Goal: Information Seeking & Learning: Find specific fact

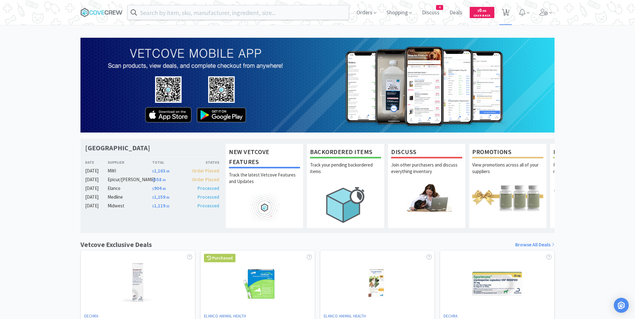
click at [504, 11] on icon at bounding box center [506, 12] width 8 height 7
select select "1"
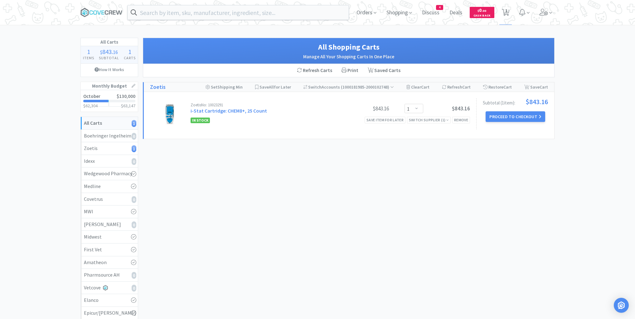
drag, startPoint x: 111, startPoint y: 12, endPoint x: 88, endPoint y: 1, distance: 26.2
click at [110, 12] on icon at bounding box center [101, 12] width 42 height 9
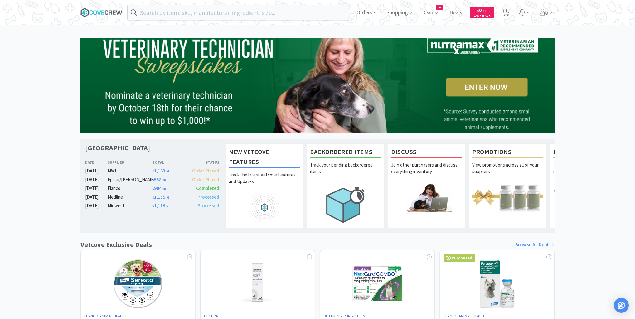
click at [114, 11] on icon at bounding box center [101, 12] width 42 height 9
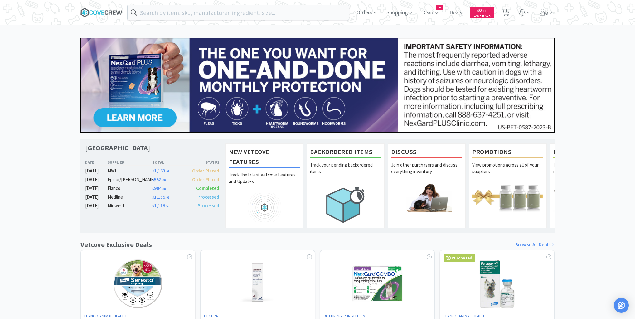
click at [102, 12] on icon at bounding box center [102, 12] width 3 height 4
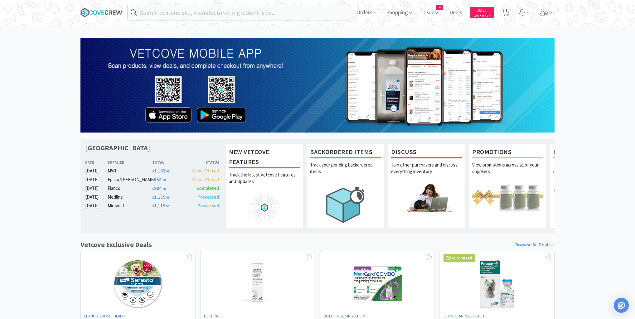
click at [102, 14] on icon at bounding box center [102, 12] width 3 height 4
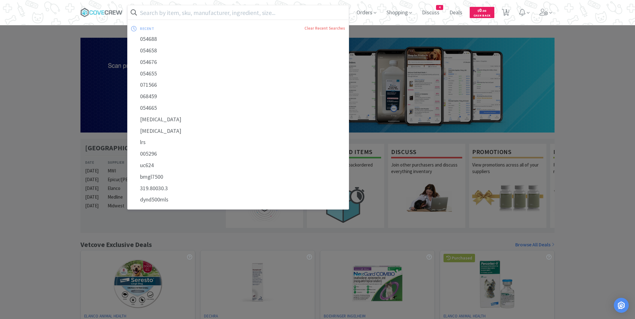
click at [299, 12] on input "text" at bounding box center [238, 12] width 221 height 14
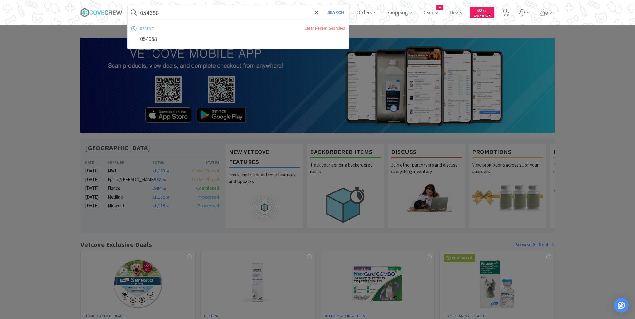
type input "054688"
click at [323, 5] on button "Search" at bounding box center [336, 12] width 26 height 14
select select "1"
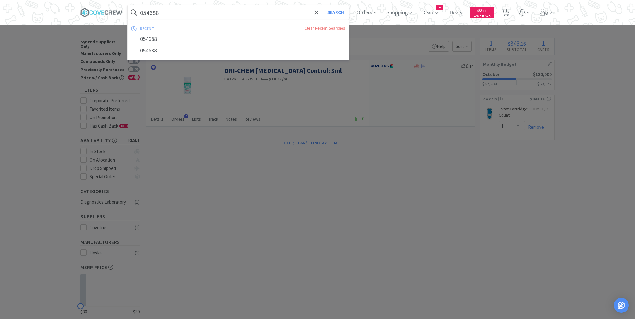
click at [298, 14] on input "054688" at bounding box center [238, 12] width 221 height 14
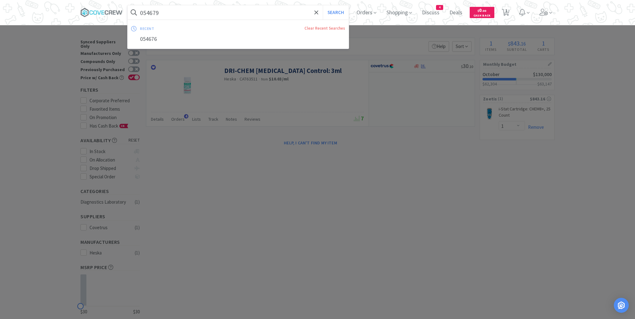
click at [323, 5] on button "Search" at bounding box center [336, 12] width 26 height 14
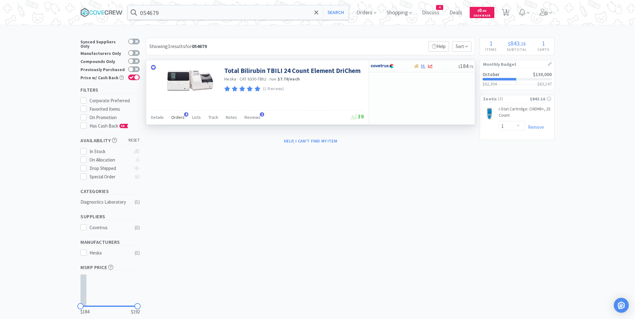
click at [177, 117] on span "Orders" at bounding box center [177, 118] width 13 height 6
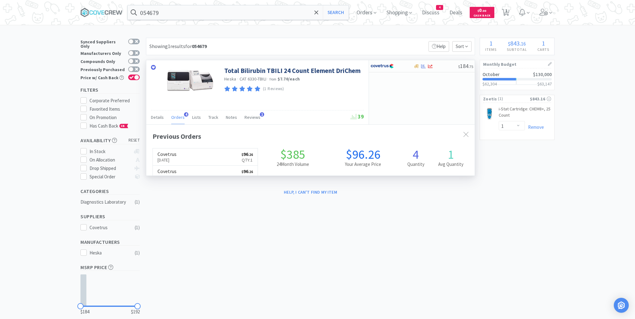
scroll to position [161, 329]
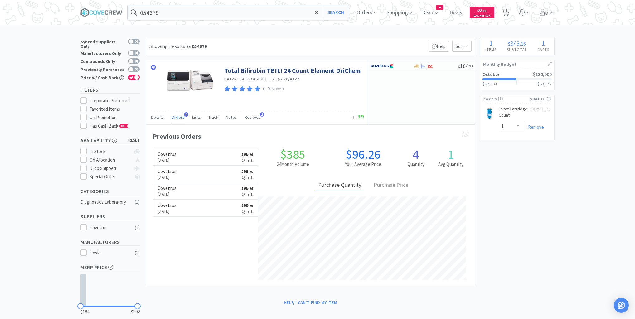
type input "054688"
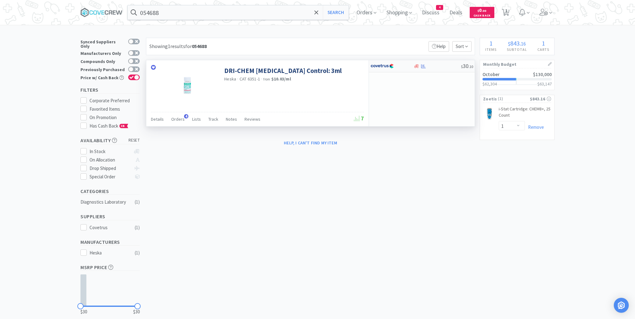
click at [434, 66] on div at bounding box center [437, 66] width 48 height 5
select select "1"
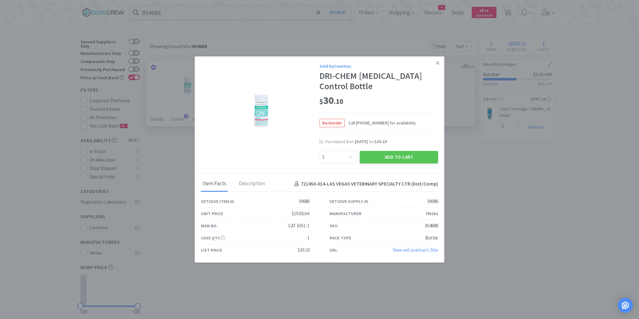
click at [437, 65] on icon at bounding box center [437, 63] width 3 height 6
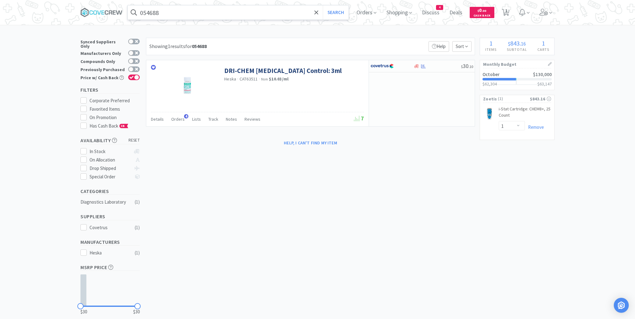
click at [258, 12] on input "054688" at bounding box center [238, 12] width 221 height 14
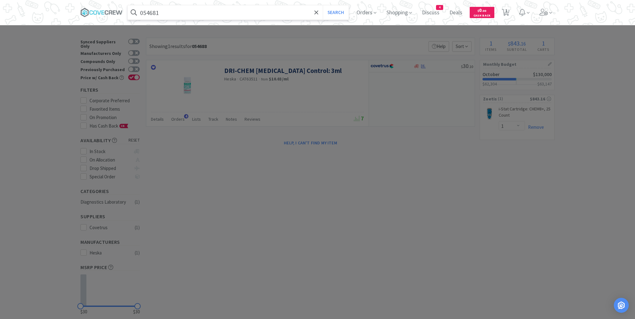
click at [323, 5] on button "Search" at bounding box center [336, 12] width 26 height 14
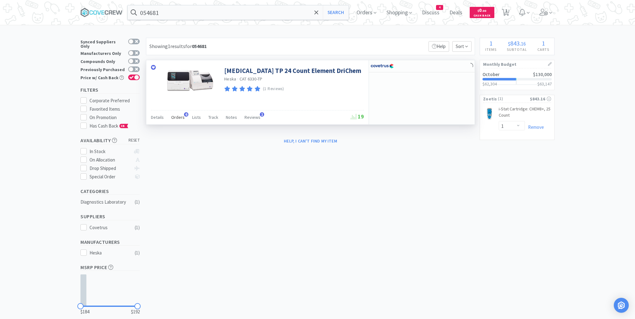
click at [179, 116] on span "Orders" at bounding box center [177, 118] width 13 height 6
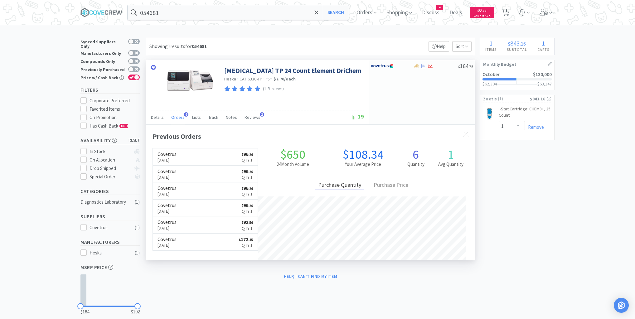
scroll to position [161, 329]
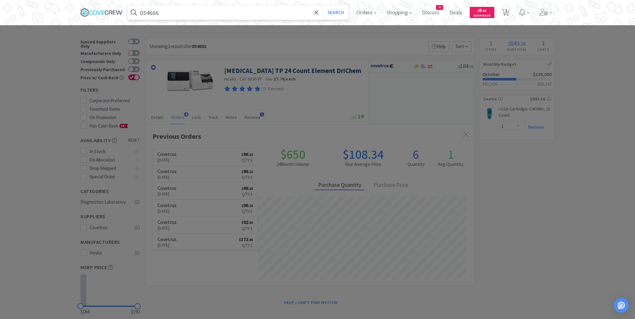
click at [323, 5] on button "Search" at bounding box center [336, 12] width 26 height 14
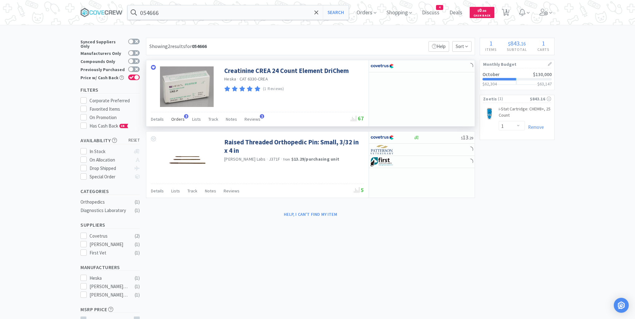
click at [179, 120] on span "Orders" at bounding box center [177, 119] width 13 height 6
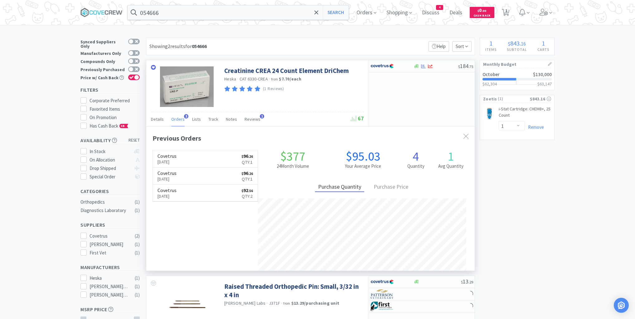
scroll to position [161, 329]
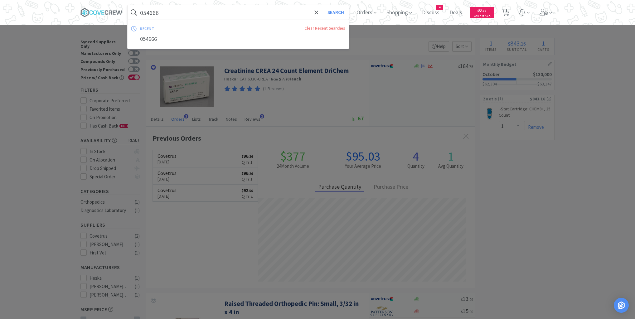
click at [180, 10] on input "054666" at bounding box center [238, 12] width 221 height 14
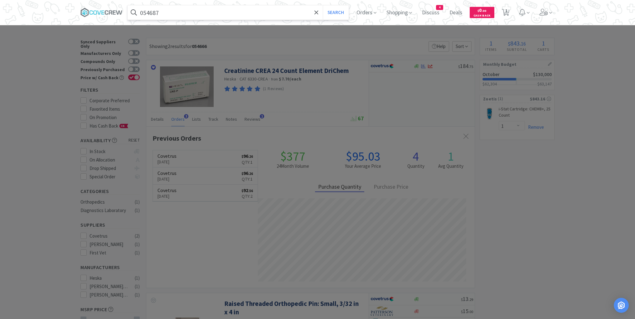
click at [323, 5] on button "Search" at bounding box center [336, 12] width 26 height 14
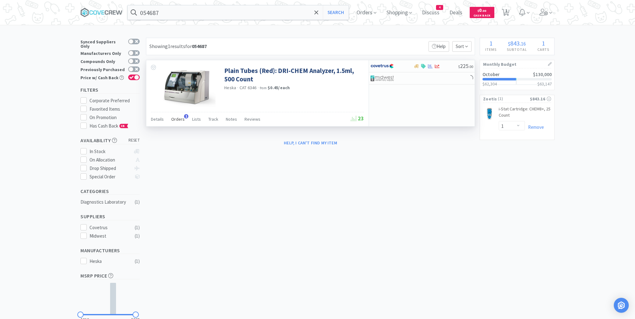
click at [181, 118] on span "Orders" at bounding box center [177, 119] width 13 height 6
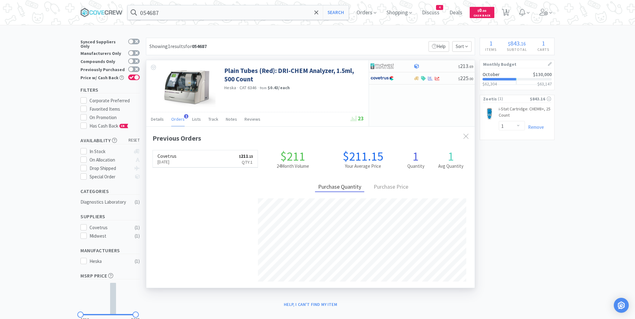
scroll to position [161, 329]
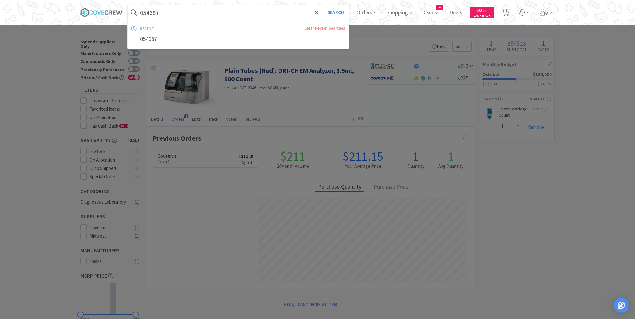
click at [323, 5] on button "Search" at bounding box center [336, 12] width 26 height 14
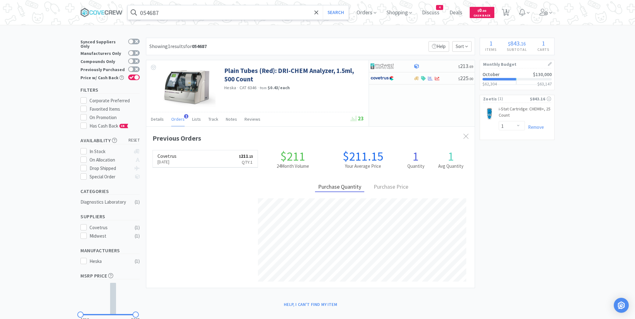
click at [252, 14] on input "054687" at bounding box center [238, 12] width 221 height 14
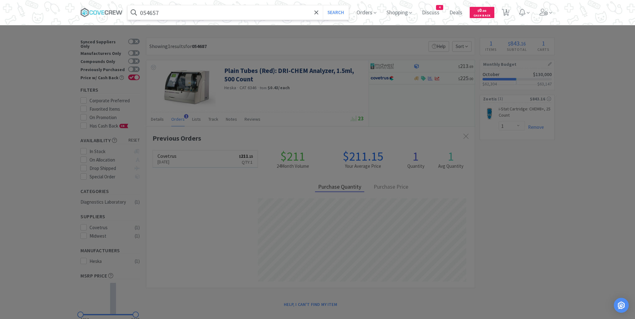
click at [323, 5] on button "Search" at bounding box center [336, 12] width 26 height 14
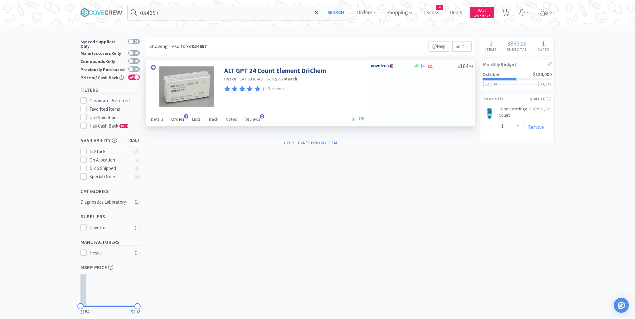
click at [177, 119] on span "Orders" at bounding box center [177, 119] width 13 height 6
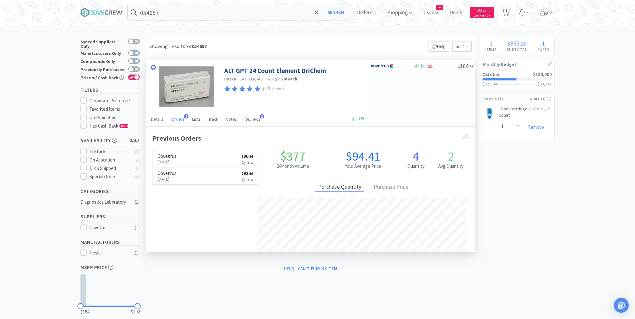
scroll to position [161, 329]
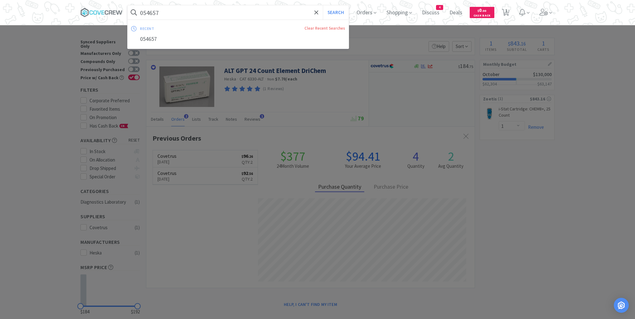
drag, startPoint x: 239, startPoint y: 14, endPoint x: 240, endPoint y: 27, distance: 13.2
click at [239, 14] on input "054657" at bounding box center [238, 12] width 221 height 14
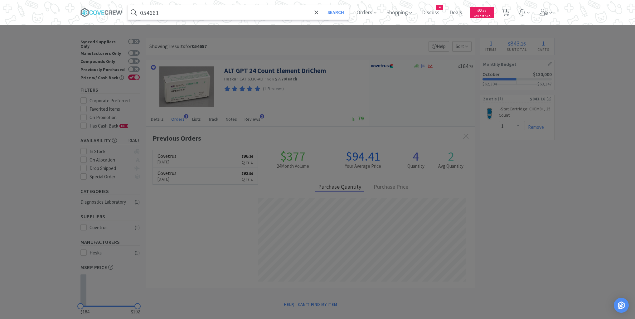
click at [323, 5] on button "Search" at bounding box center [336, 12] width 26 height 14
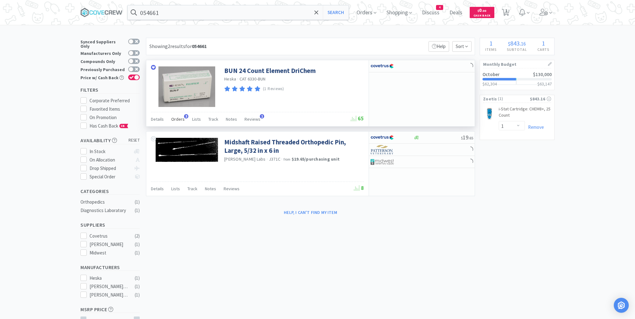
click at [176, 119] on span "Orders" at bounding box center [177, 119] width 13 height 6
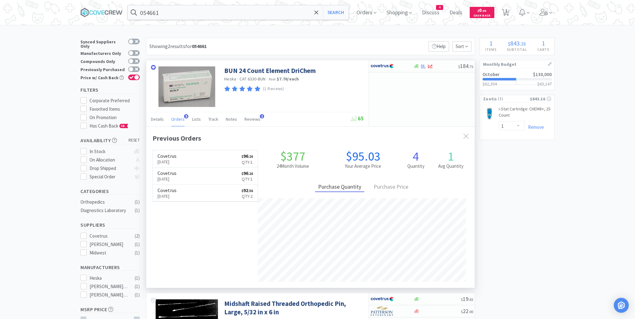
scroll to position [161, 329]
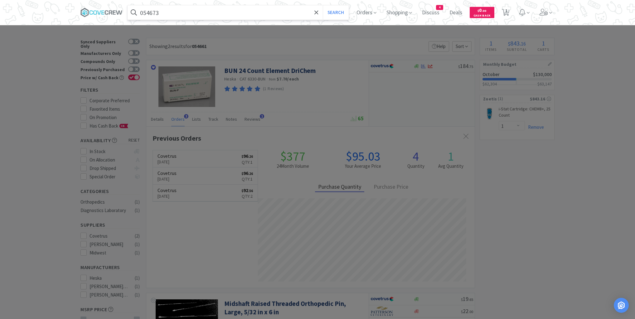
click at [323, 5] on button "Search" at bounding box center [336, 12] width 26 height 14
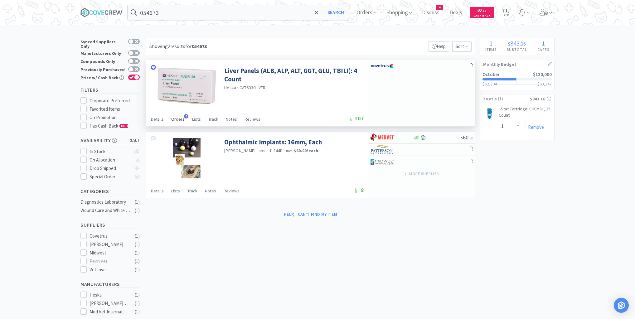
click at [181, 120] on span "Orders" at bounding box center [177, 119] width 13 height 6
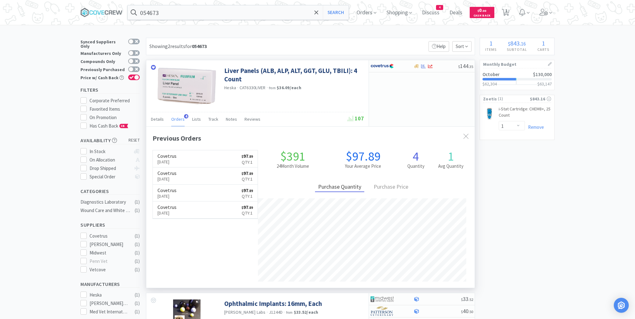
scroll to position [161, 329]
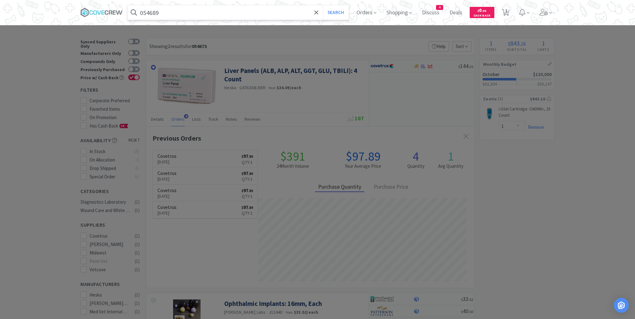
click at [323, 5] on button "Search" at bounding box center [336, 12] width 26 height 14
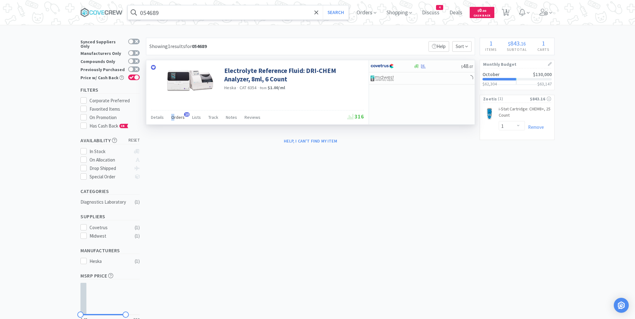
click at [172, 116] on span "Orders" at bounding box center [177, 118] width 13 height 6
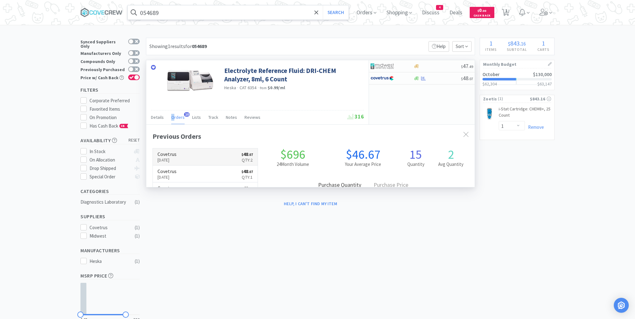
scroll to position [167, 329]
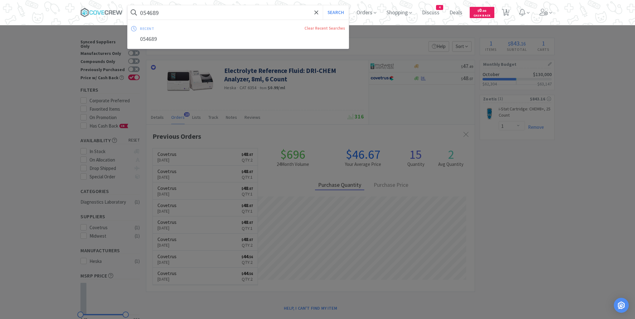
click at [192, 13] on input "054689" at bounding box center [238, 12] width 221 height 14
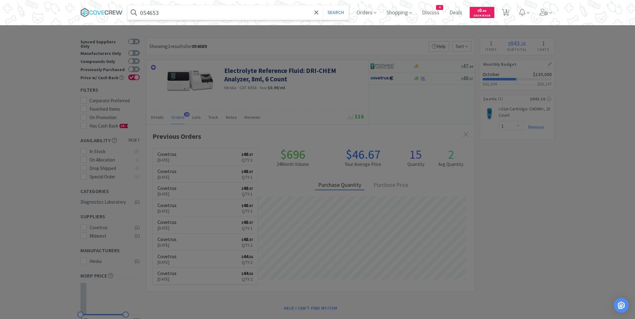
click at [323, 5] on button "Search" at bounding box center [336, 12] width 26 height 14
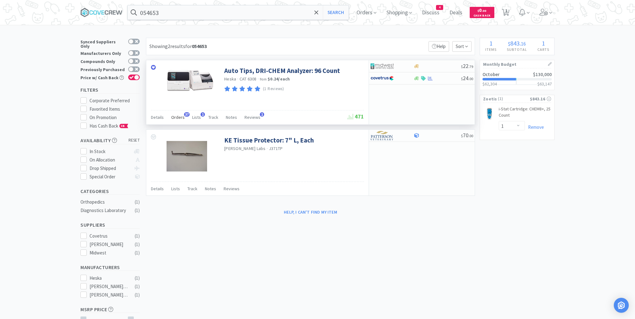
click at [178, 116] on span "Orders" at bounding box center [177, 118] width 13 height 6
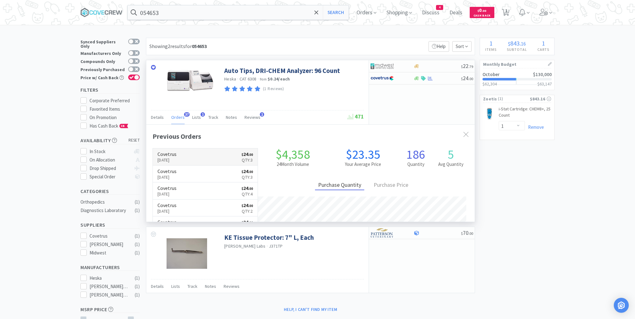
scroll to position [167, 329]
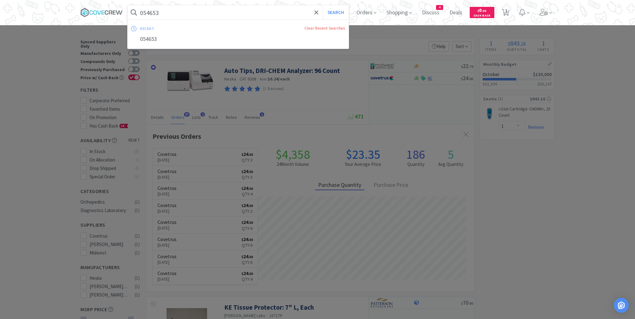
click at [210, 10] on input "054653" at bounding box center [238, 12] width 221 height 14
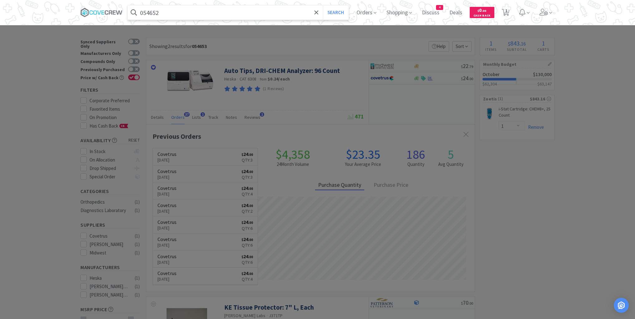
click at [323, 5] on button "Search" at bounding box center [336, 12] width 26 height 14
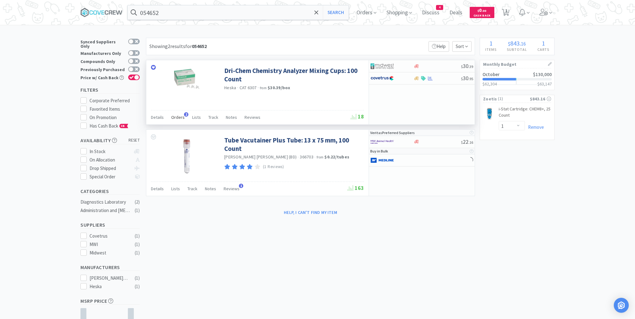
click at [176, 115] on span "Orders" at bounding box center [177, 118] width 13 height 6
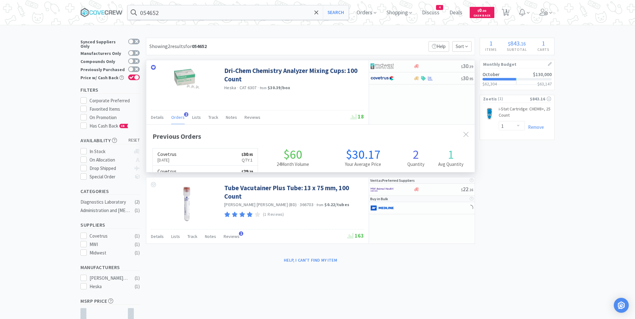
scroll to position [161, 329]
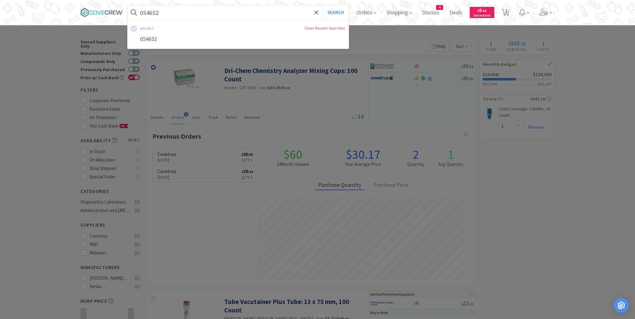
click at [174, 12] on input "054652" at bounding box center [238, 12] width 221 height 14
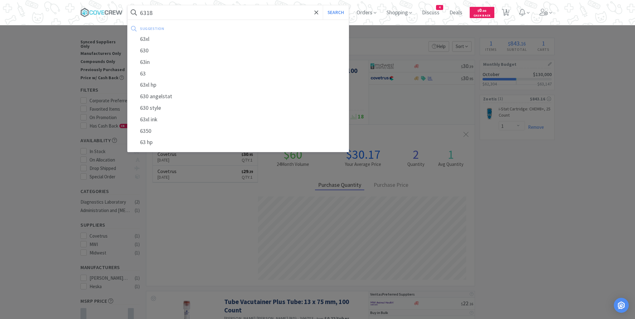
click at [323, 5] on button "Search" at bounding box center [336, 12] width 26 height 14
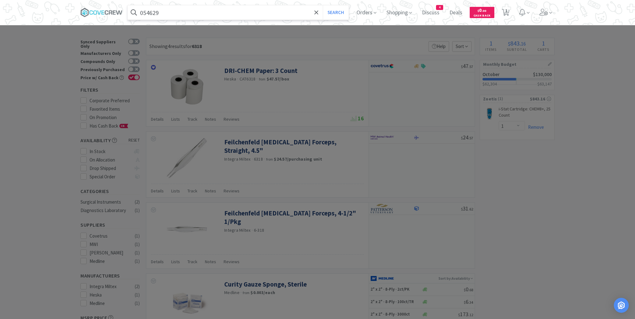
click at [323, 5] on button "Search" at bounding box center [336, 12] width 26 height 14
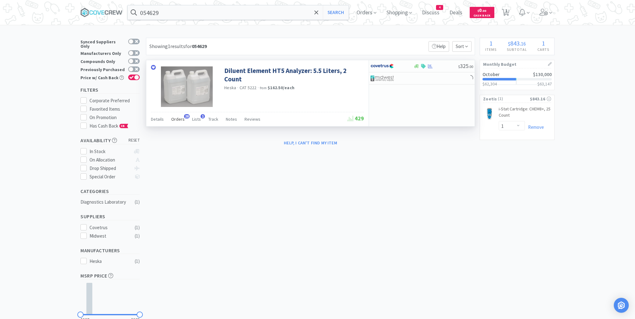
click at [178, 119] on span "Orders" at bounding box center [177, 119] width 13 height 6
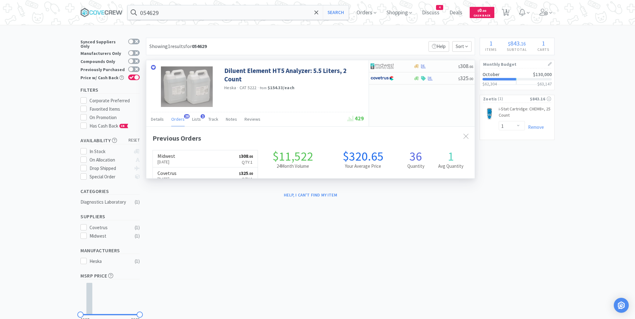
scroll to position [167, 329]
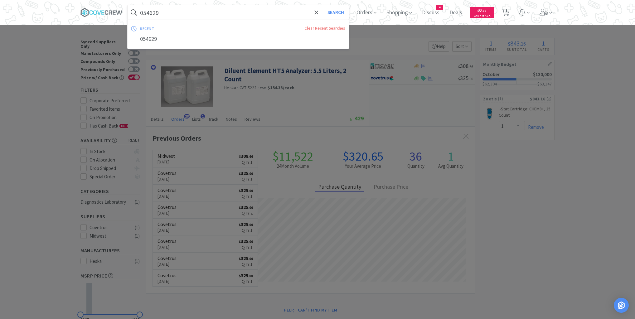
click at [176, 11] on input "054629" at bounding box center [238, 12] width 221 height 14
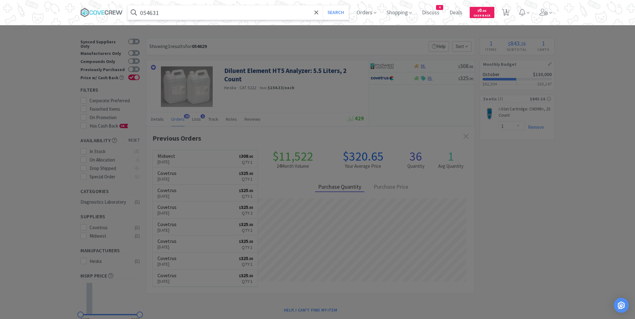
click at [323, 5] on button "Search" at bounding box center [336, 12] width 26 height 14
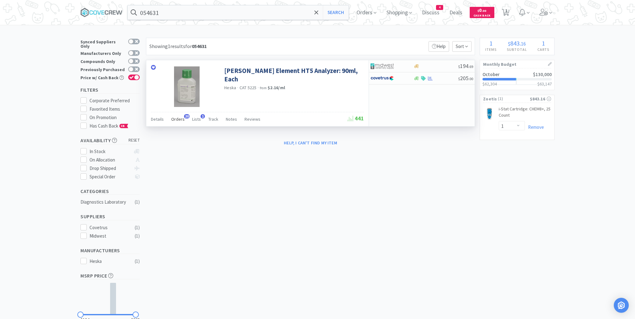
click at [181, 118] on span "Orders" at bounding box center [177, 119] width 13 height 6
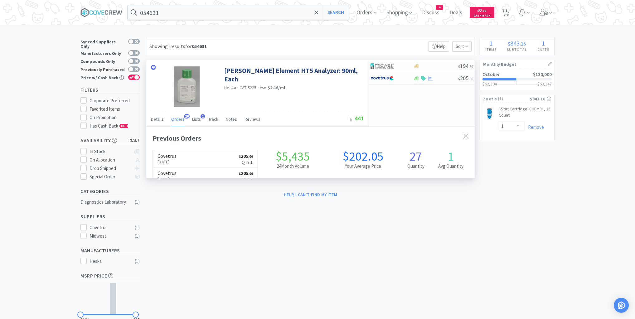
scroll to position [167, 329]
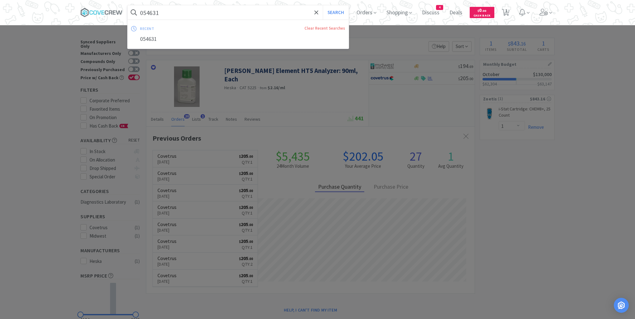
click at [222, 12] on input "054631" at bounding box center [238, 12] width 221 height 14
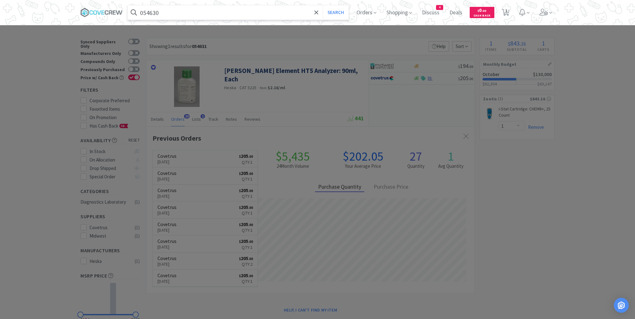
click at [323, 5] on button "Search" at bounding box center [336, 12] width 26 height 14
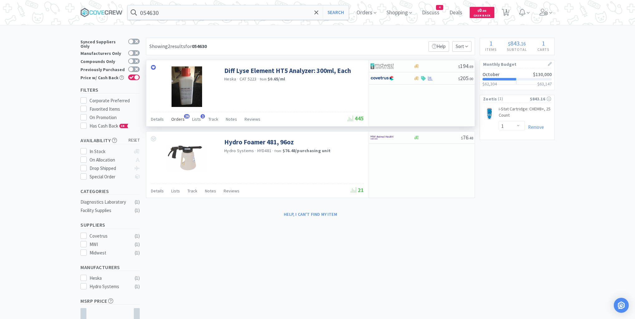
click at [173, 120] on span "Orders" at bounding box center [177, 119] width 13 height 6
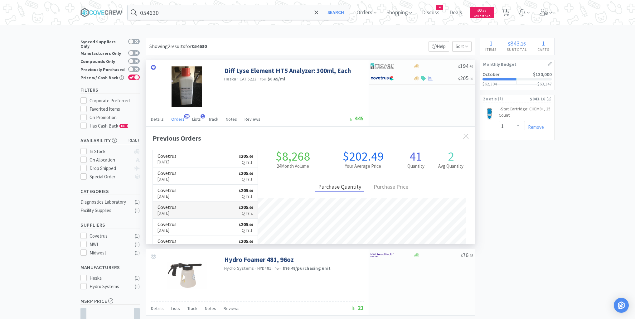
scroll to position [167, 329]
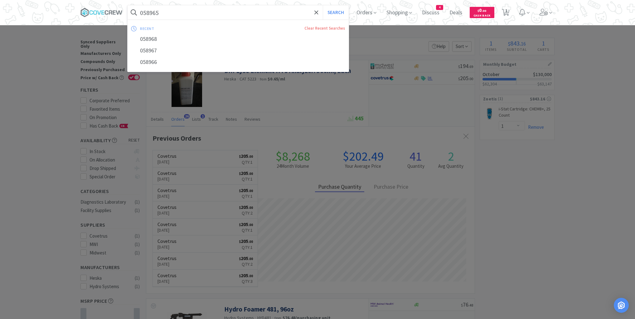
click at [323, 5] on button "Search" at bounding box center [336, 12] width 26 height 14
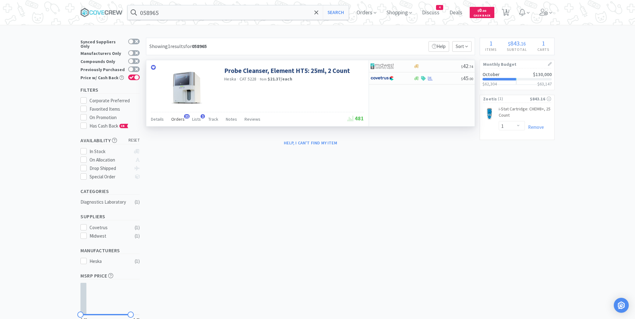
click at [181, 119] on span "Orders" at bounding box center [177, 119] width 13 height 6
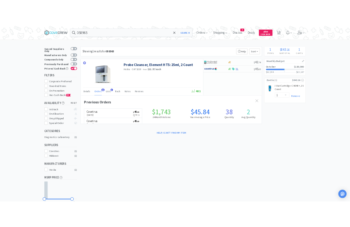
scroll to position [167, 329]
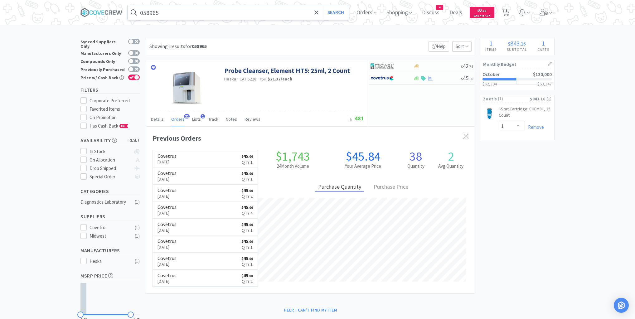
click at [237, 14] on input "058965" at bounding box center [238, 12] width 221 height 14
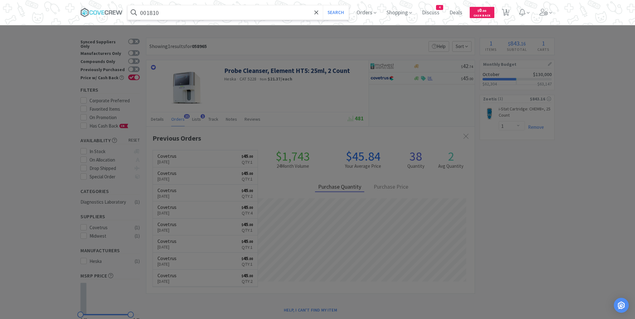
type input "001810"
click at [323, 5] on button "Search" at bounding box center [336, 12] width 26 height 14
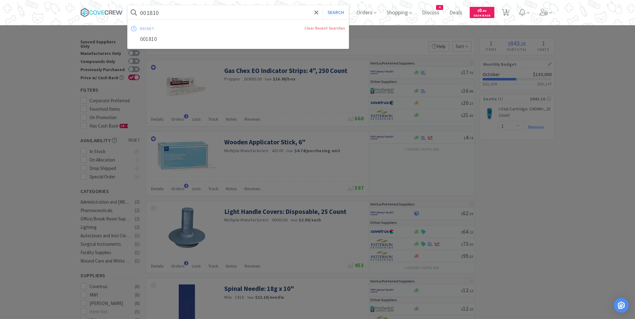
click at [193, 12] on input "001810" at bounding box center [238, 12] width 221 height 14
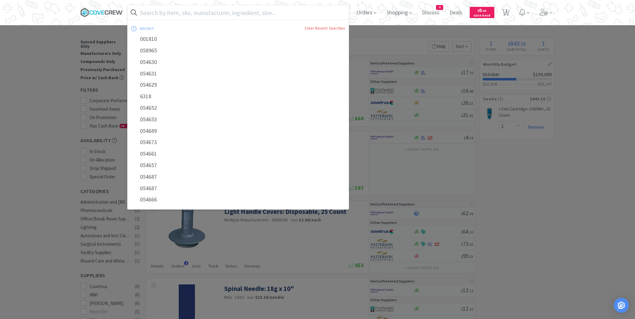
click at [100, 12] on icon at bounding box center [99, 12] width 4 height 4
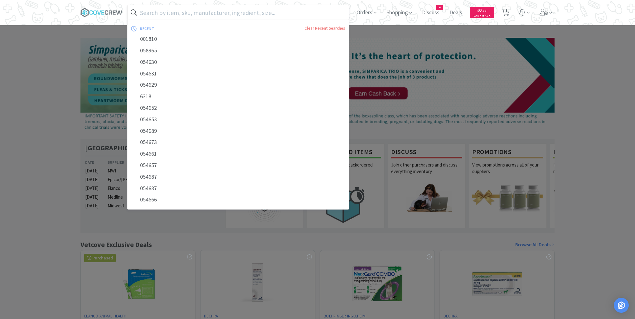
drag, startPoint x: 221, startPoint y: 13, endPoint x: 228, endPoint y: 21, distance: 10.6
click at [222, 12] on input "text" at bounding box center [238, 12] width 221 height 14
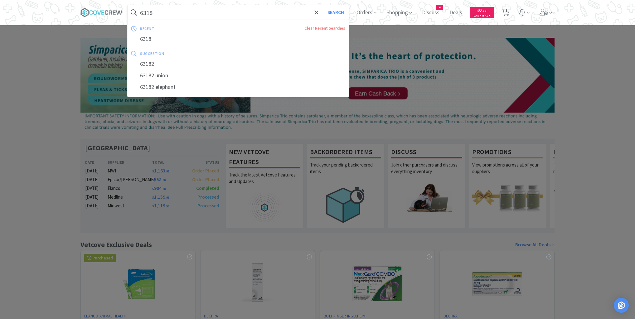
type input "6318"
click at [323, 5] on button "Search" at bounding box center [336, 12] width 26 height 14
select select "1"
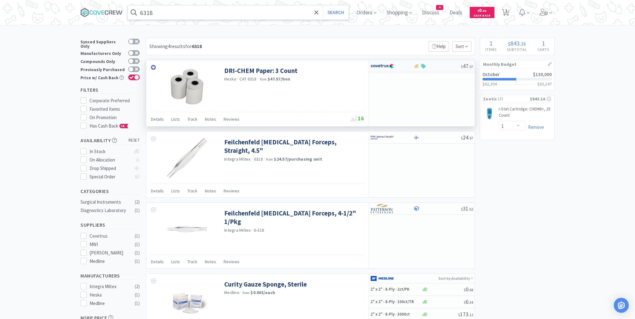
click at [436, 67] on div at bounding box center [437, 66] width 48 height 5
select select "1"
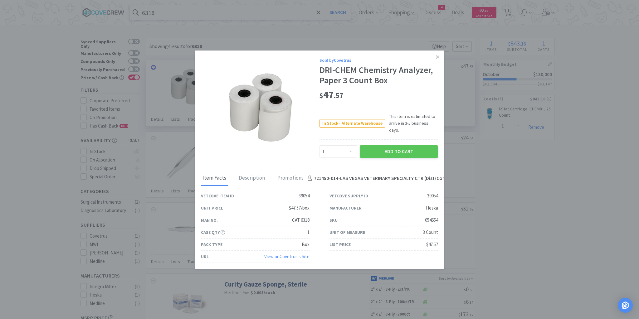
click at [253, 251] on div "URL View on Covetrus 's Site" at bounding box center [255, 257] width 109 height 12
click at [438, 59] on icon at bounding box center [437, 57] width 3 height 6
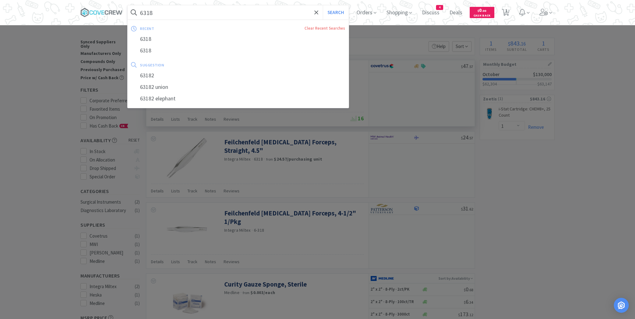
drag, startPoint x: 252, startPoint y: 11, endPoint x: 254, endPoint y: 19, distance: 7.7
click at [252, 11] on input "6318" at bounding box center [238, 12] width 221 height 14
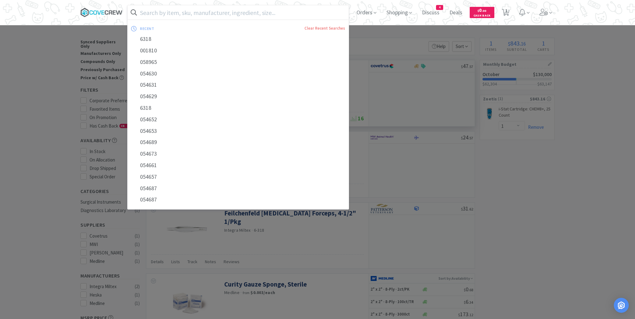
click at [102, 12] on icon at bounding box center [101, 12] width 42 height 9
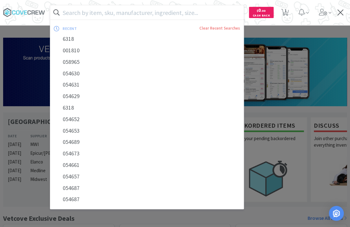
click at [152, 11] on input "text" at bounding box center [146, 12] width 193 height 14
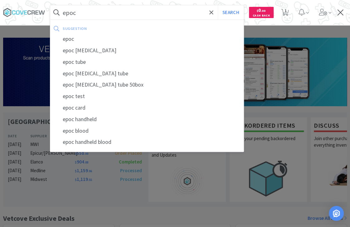
type input "epoc"
click at [218, 5] on button "Search" at bounding box center [231, 12] width 26 height 14
select select "1"
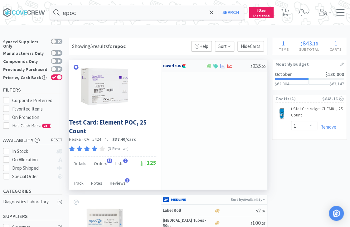
click at [240, 68] on div at bounding box center [228, 66] width 45 height 5
select select "1"
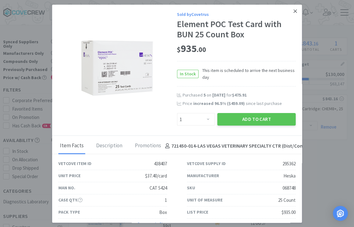
click at [293, 10] on icon at bounding box center [294, 10] width 3 height 3
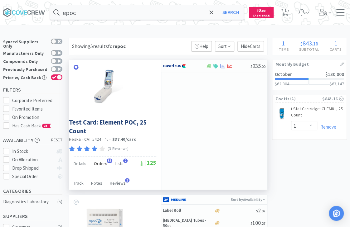
click at [99, 164] on span "Orders" at bounding box center [100, 164] width 13 height 6
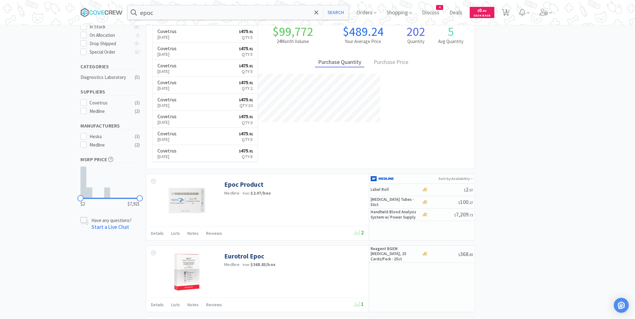
scroll to position [167, 329]
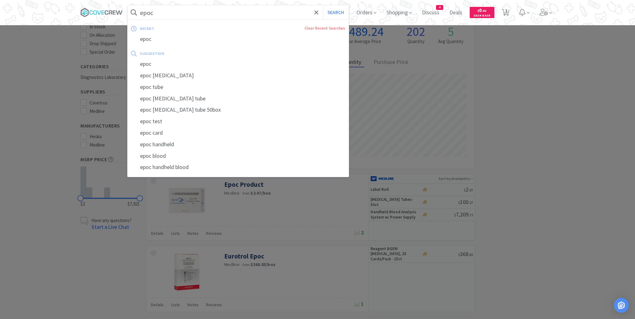
click at [199, 11] on input "epoc" at bounding box center [238, 12] width 221 height 14
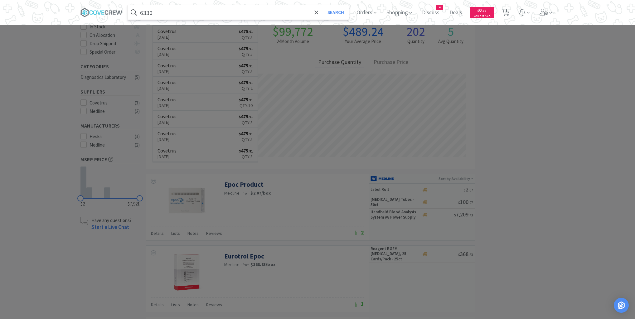
click at [323, 5] on button "Search" at bounding box center [336, 12] width 26 height 14
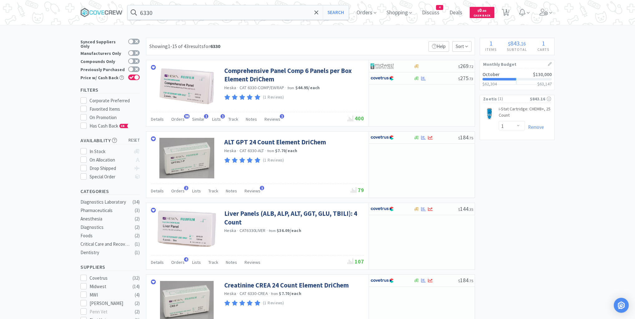
click at [300, 13] on input "6330" at bounding box center [238, 12] width 221 height 14
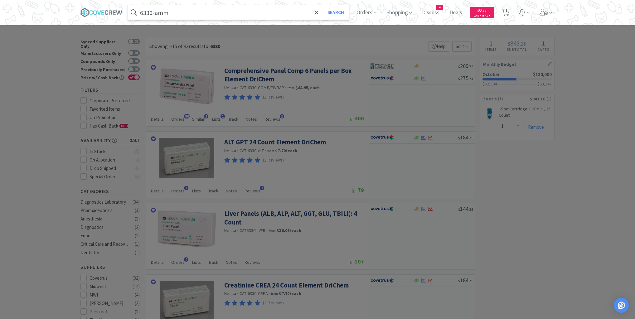
type input "6330-amm"
click at [323, 5] on button "Search" at bounding box center [336, 12] width 26 height 14
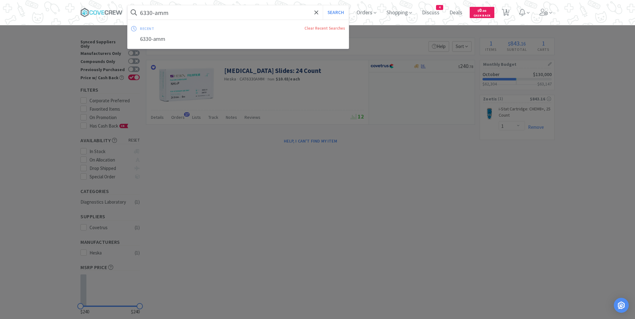
drag, startPoint x: 212, startPoint y: 13, endPoint x: 215, endPoint y: 18, distance: 5.2
click at [213, 13] on input "6330-amm" at bounding box center [238, 12] width 221 height 14
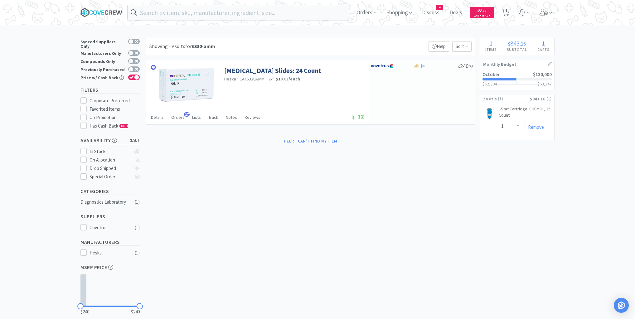
click at [110, 12] on icon at bounding box center [101, 12] width 42 height 9
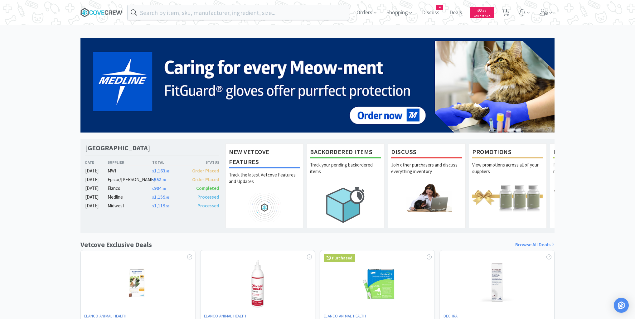
click at [101, 11] on icon at bounding box center [101, 12] width 42 height 9
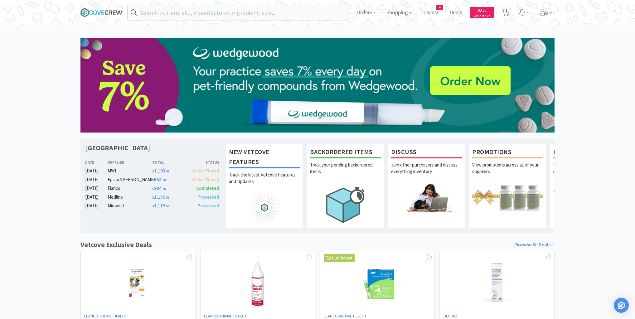
click at [104, 12] on icon at bounding box center [101, 12] width 42 height 9
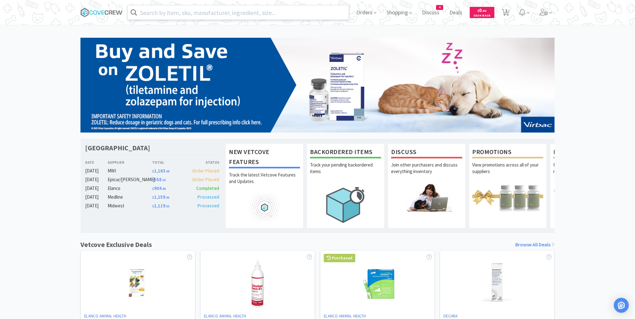
click at [171, 10] on input "text" at bounding box center [238, 12] width 221 height 14
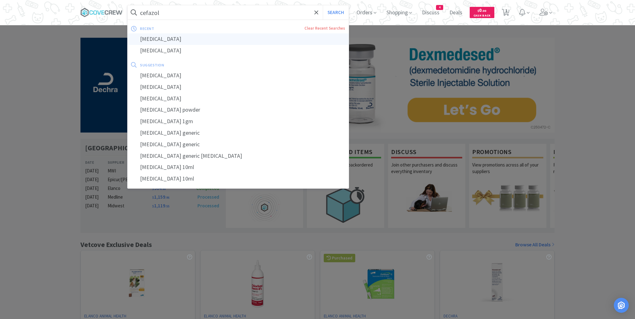
type input "[MEDICAL_DATA]"
select select "1"
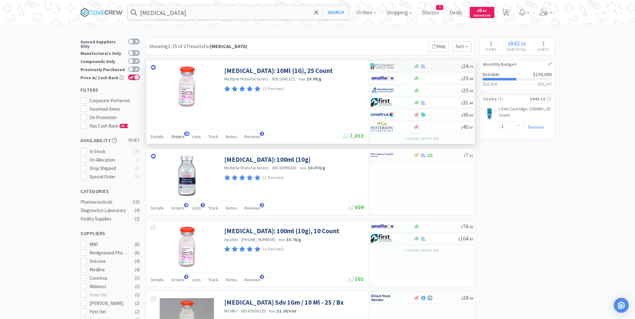
click at [178, 135] on span "Orders" at bounding box center [177, 137] width 13 height 6
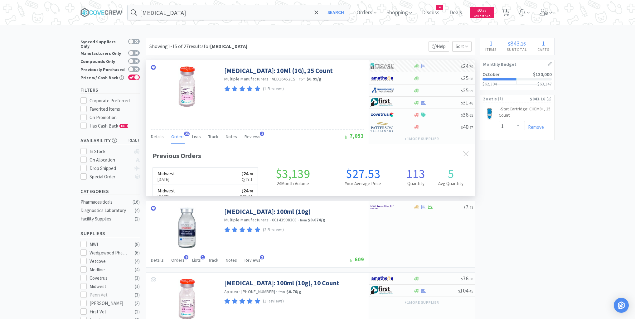
scroll to position [167, 329]
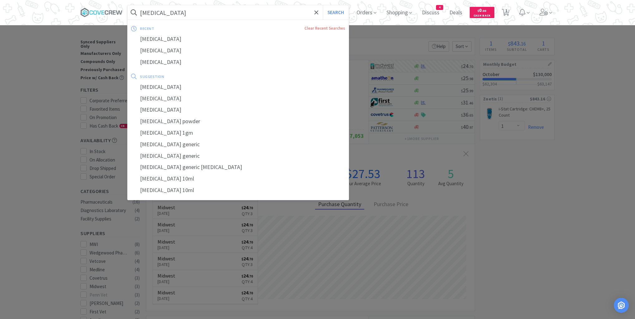
drag, startPoint x: 260, startPoint y: 12, endPoint x: 259, endPoint y: 15, distance: 3.4
click at [260, 12] on input "[MEDICAL_DATA]" at bounding box center [238, 12] width 221 height 14
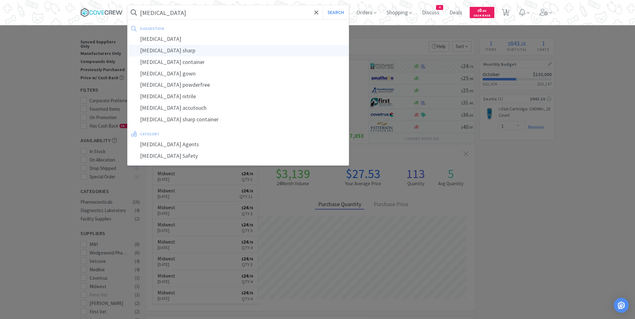
type input "[MEDICAL_DATA] sharp"
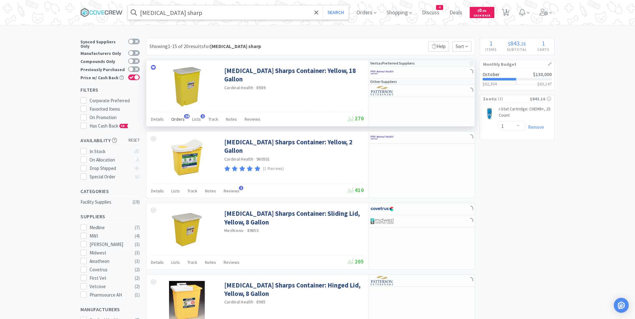
click at [175, 120] on span "Orders" at bounding box center [177, 119] width 13 height 6
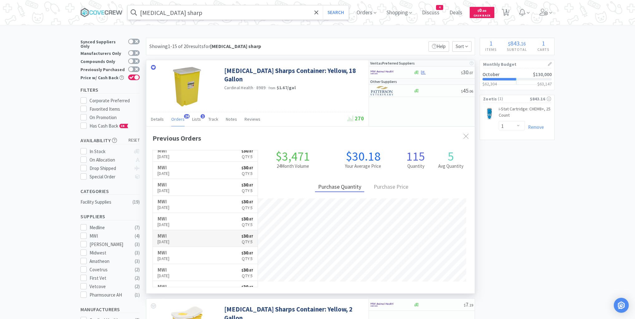
scroll to position [150, 0]
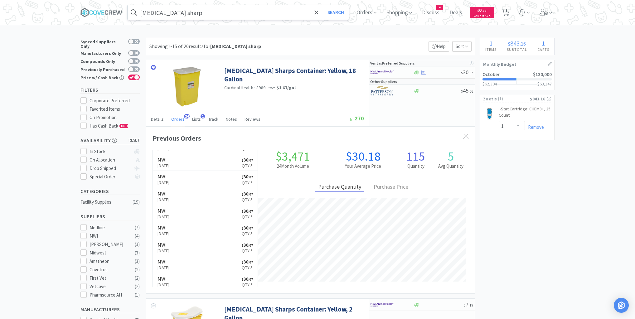
drag, startPoint x: 217, startPoint y: 11, endPoint x: 219, endPoint y: 14, distance: 4.2
click at [217, 11] on input "[MEDICAL_DATA] sharp" at bounding box center [238, 12] width 221 height 14
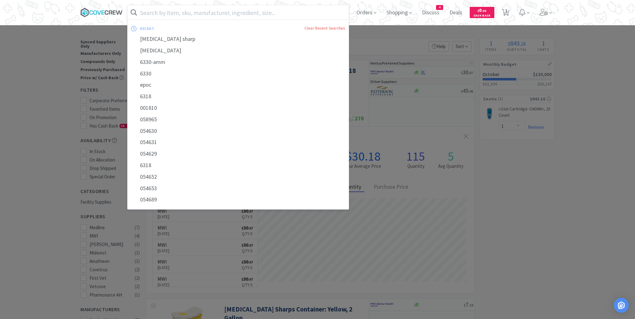
click at [106, 12] on icon at bounding box center [101, 12] width 42 height 9
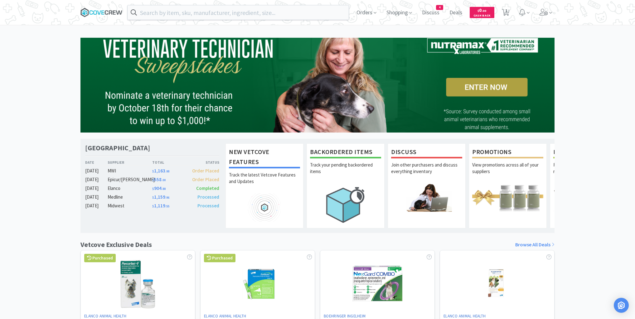
click at [101, 9] on icon at bounding box center [101, 12] width 42 height 9
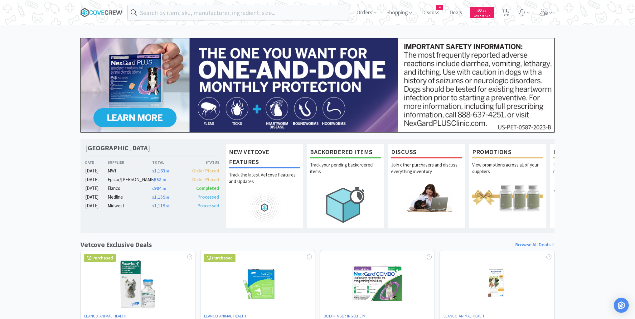
click at [93, 12] on icon at bounding box center [101, 12] width 42 height 9
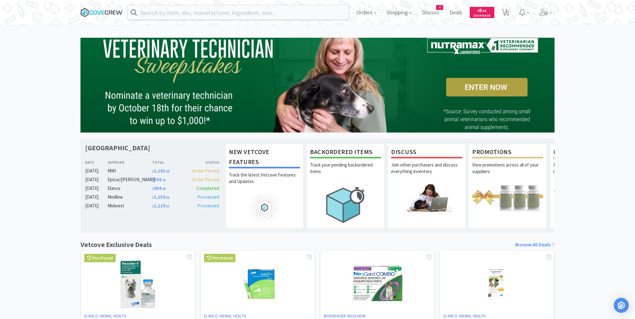
click at [98, 12] on icon at bounding box center [99, 12] width 4 height 4
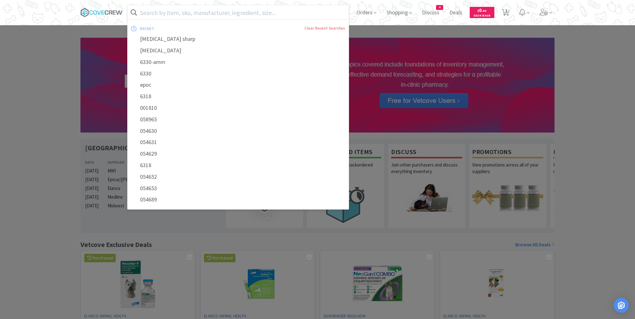
click at [216, 13] on input "text" at bounding box center [238, 12] width 221 height 14
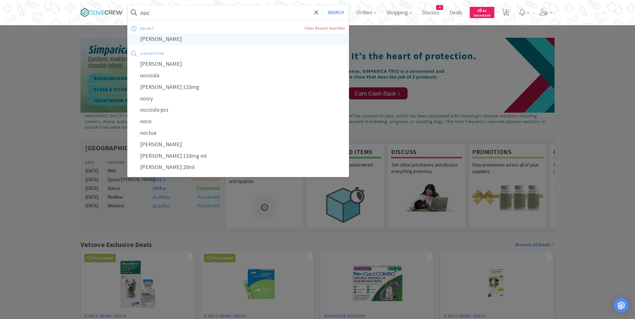
type input "[PERSON_NAME]"
select select "1"
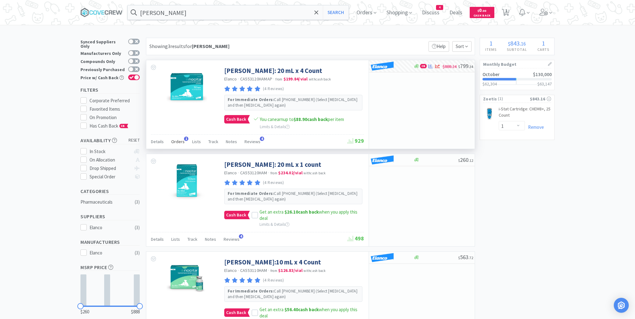
click at [177, 142] on span "Orders" at bounding box center [177, 142] width 13 height 6
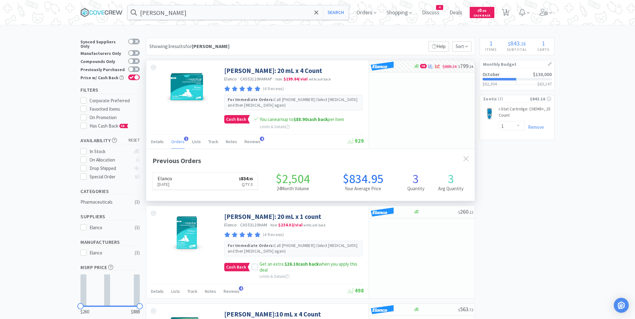
scroll to position [161, 329]
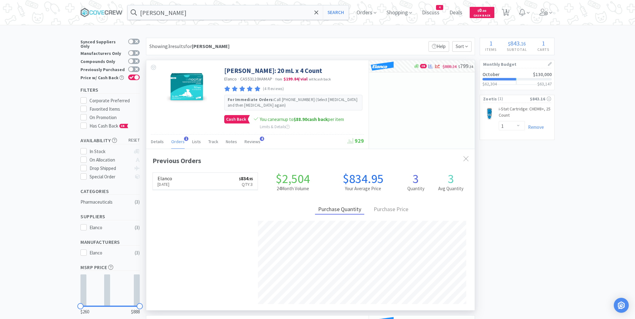
click at [180, 140] on span "Orders" at bounding box center [177, 142] width 13 height 6
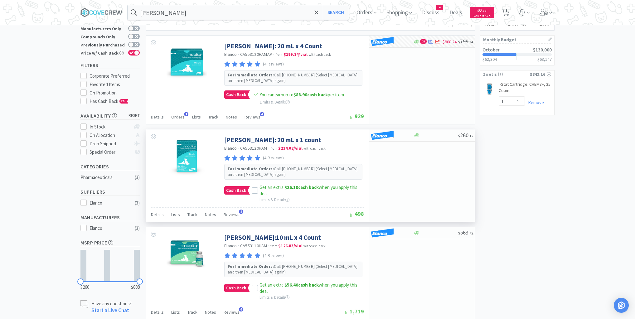
scroll to position [0, 0]
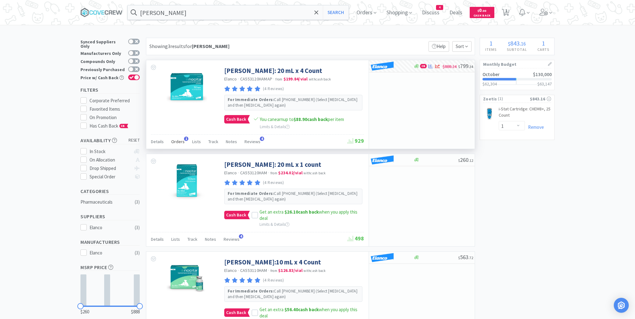
click at [177, 141] on span "Orders" at bounding box center [177, 142] width 13 height 6
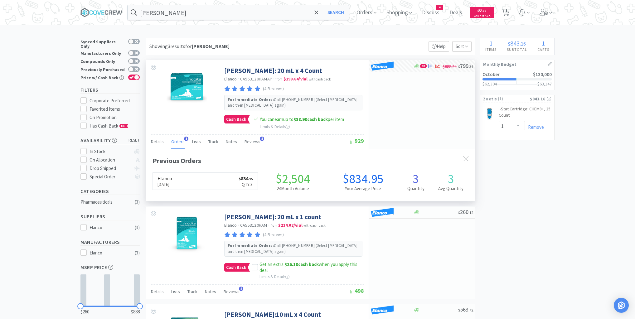
scroll to position [161, 329]
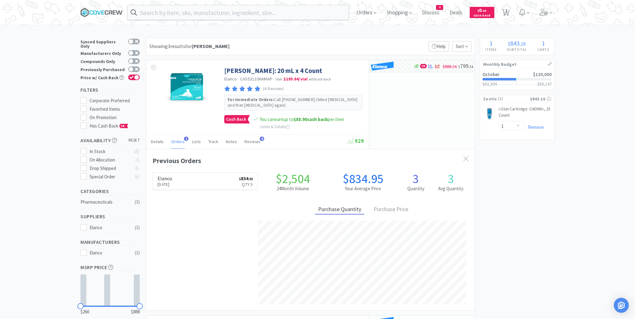
click at [108, 13] on icon at bounding box center [101, 12] width 42 height 9
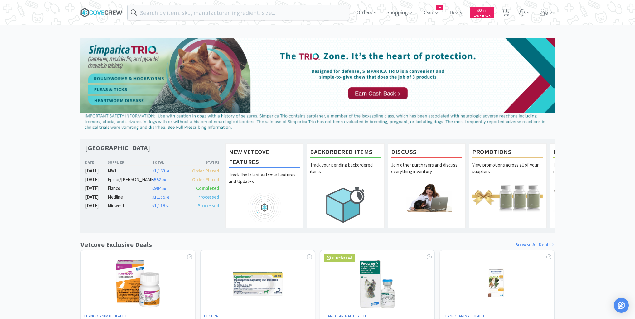
click at [111, 12] on icon at bounding box center [101, 12] width 42 height 9
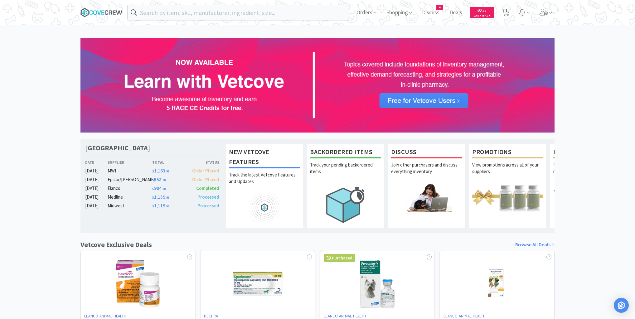
click at [106, 11] on icon at bounding box center [106, 12] width 3 height 4
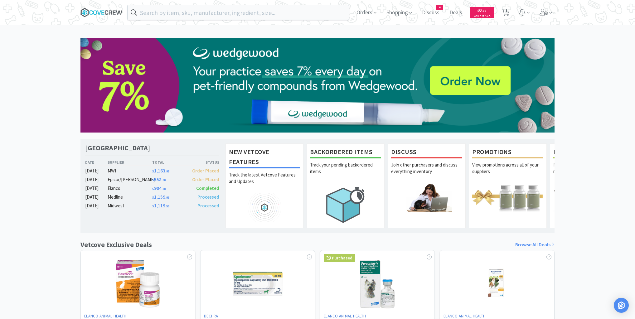
click at [106, 12] on icon at bounding box center [101, 12] width 42 height 9
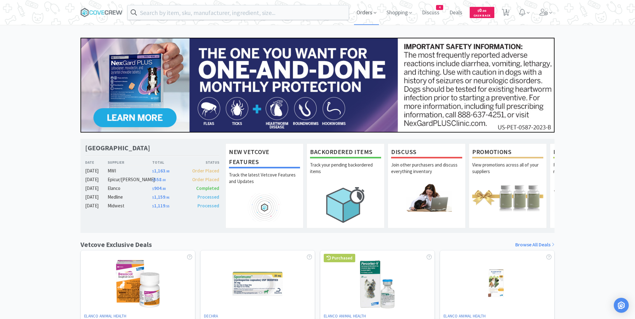
click at [363, 13] on span "Orders" at bounding box center [366, 12] width 25 height 25
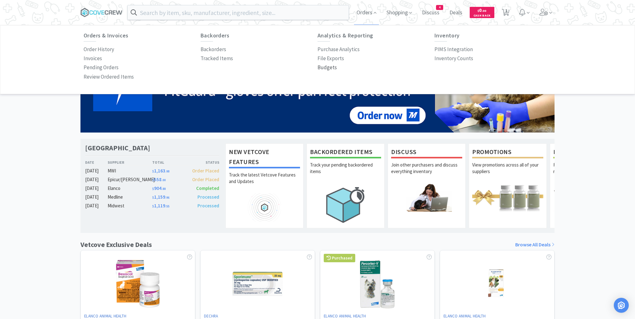
click at [326, 69] on p "Budgets" at bounding box center [327, 67] width 19 height 8
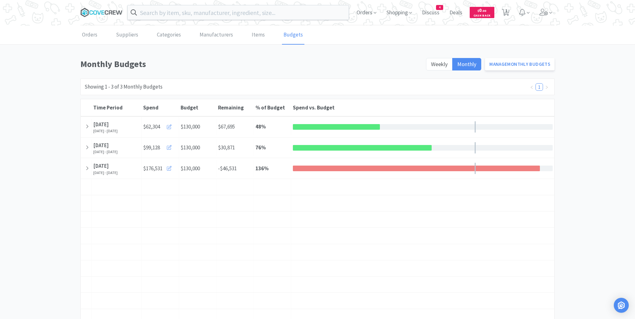
click at [97, 14] on icon at bounding box center [101, 12] width 42 height 9
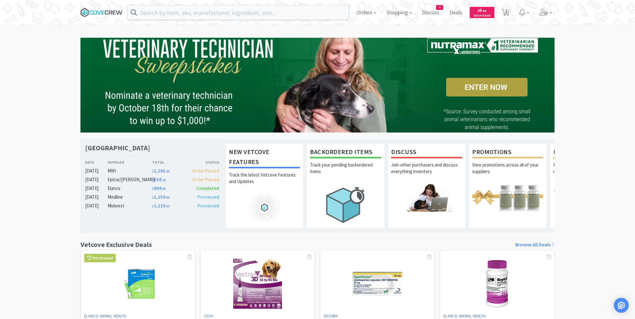
click at [106, 11] on icon at bounding box center [106, 12] width 3 height 4
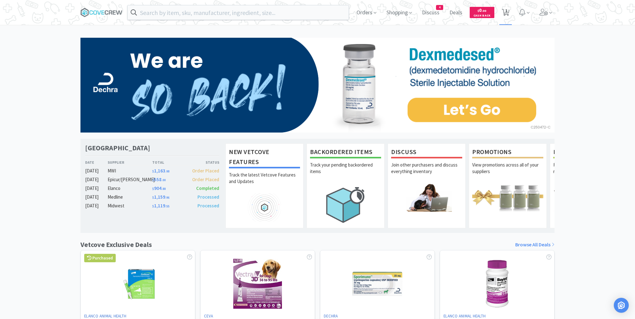
click at [507, 12] on span "1" at bounding box center [506, 10] width 2 height 25
select select "1"
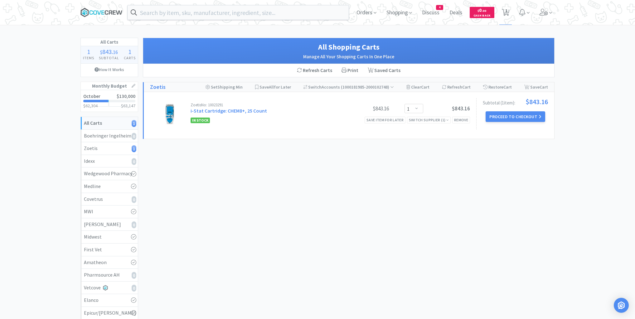
click at [101, 10] on icon at bounding box center [101, 12] width 42 height 9
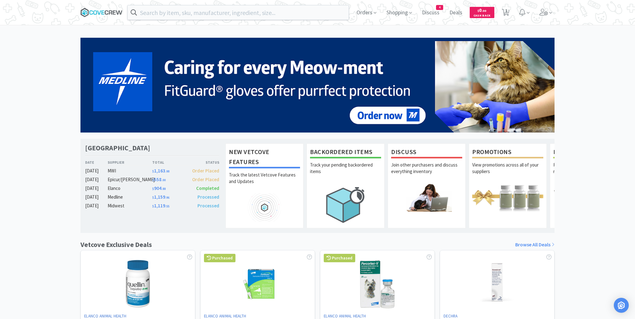
click at [101, 12] on icon at bounding box center [102, 12] width 3 height 4
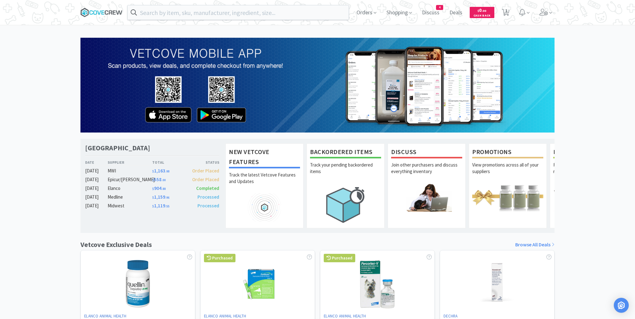
click at [109, 9] on icon at bounding box center [101, 12] width 42 height 9
